Goal: Information Seeking & Learning: Learn about a topic

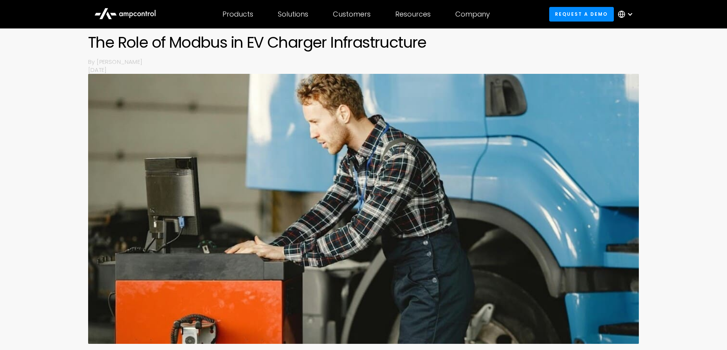
scroll to position [74, 0]
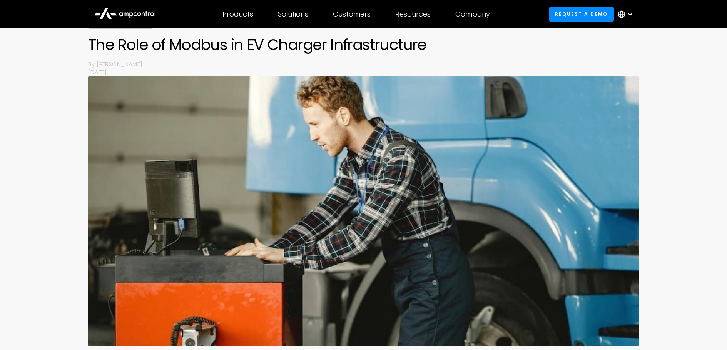
click at [626, 15] on div at bounding box center [627, 14] width 27 height 23
click at [680, 58] on div "Charging Technology The Role of Modbus in EV Charger Infrastructure By Joachim …" at bounding box center [363, 186] width 727 height 333
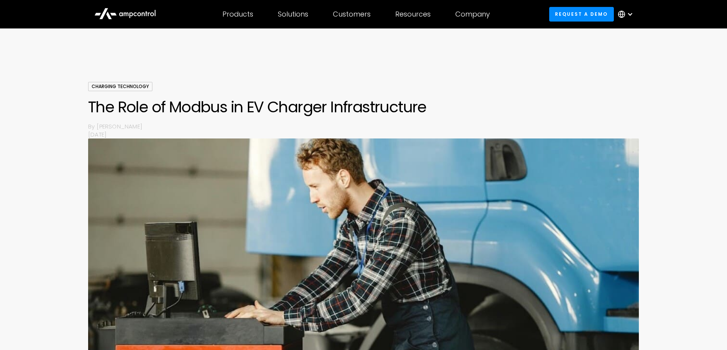
scroll to position [0, 0]
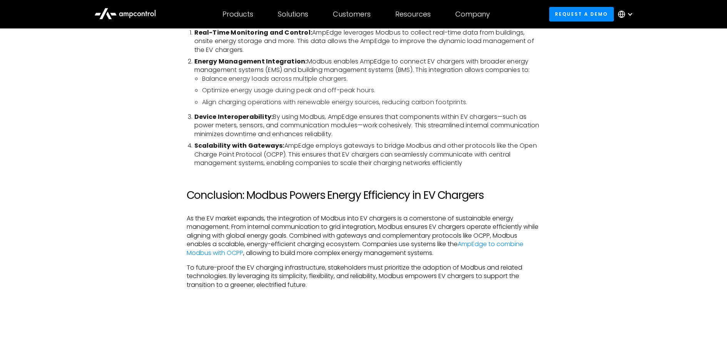
scroll to position [1386, 0]
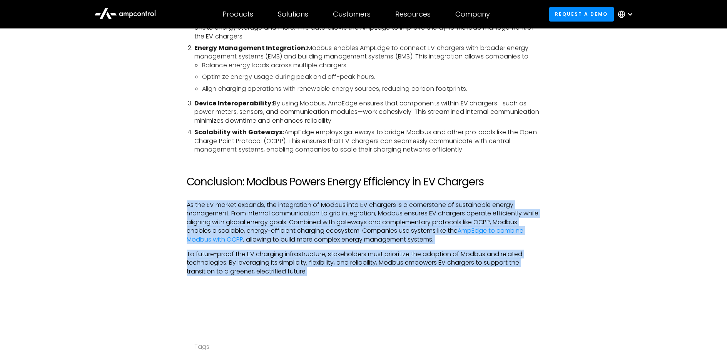
drag, startPoint x: 187, startPoint y: 196, endPoint x: 535, endPoint y: 266, distance: 355.6
